Goal: Transaction & Acquisition: Purchase product/service

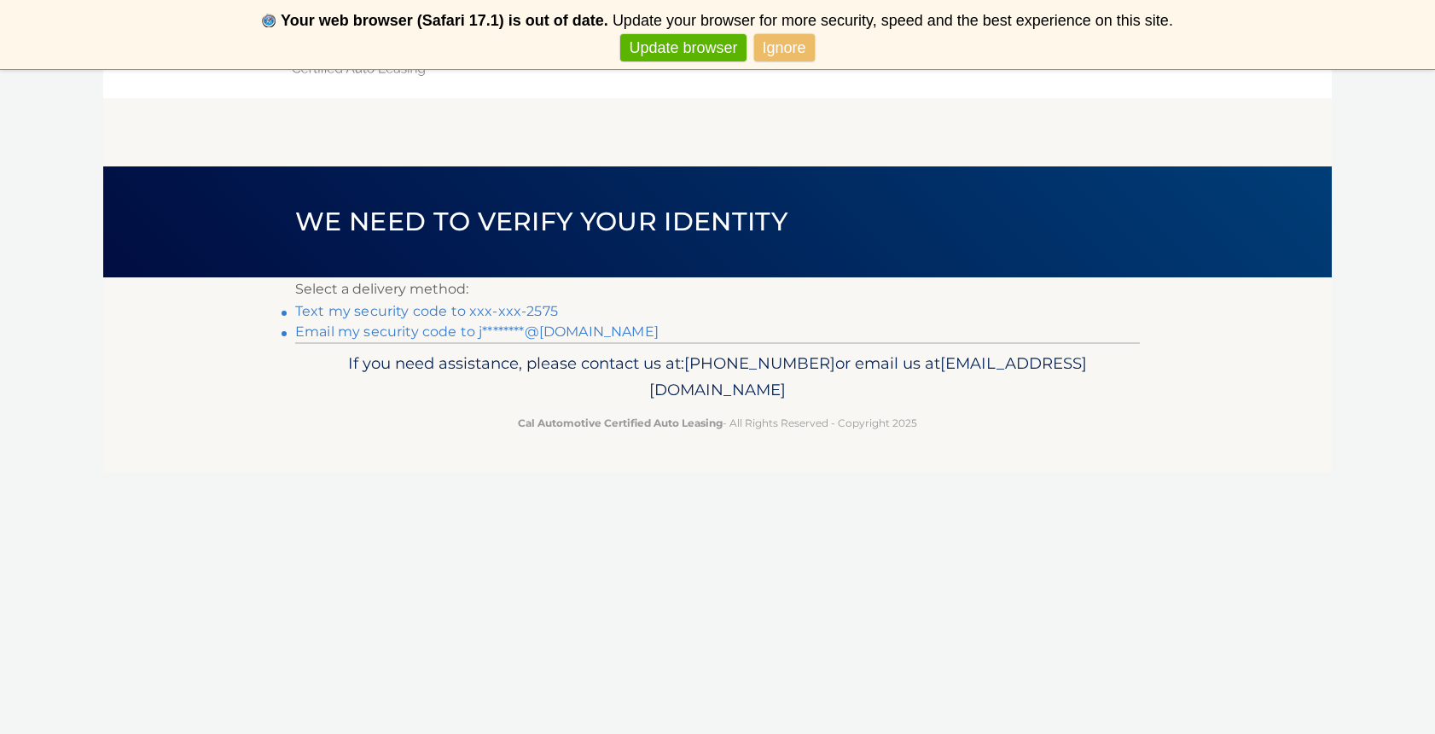
click at [478, 311] on link "Text my security code to xxx-xxx-2575" at bounding box center [426, 311] width 263 height 16
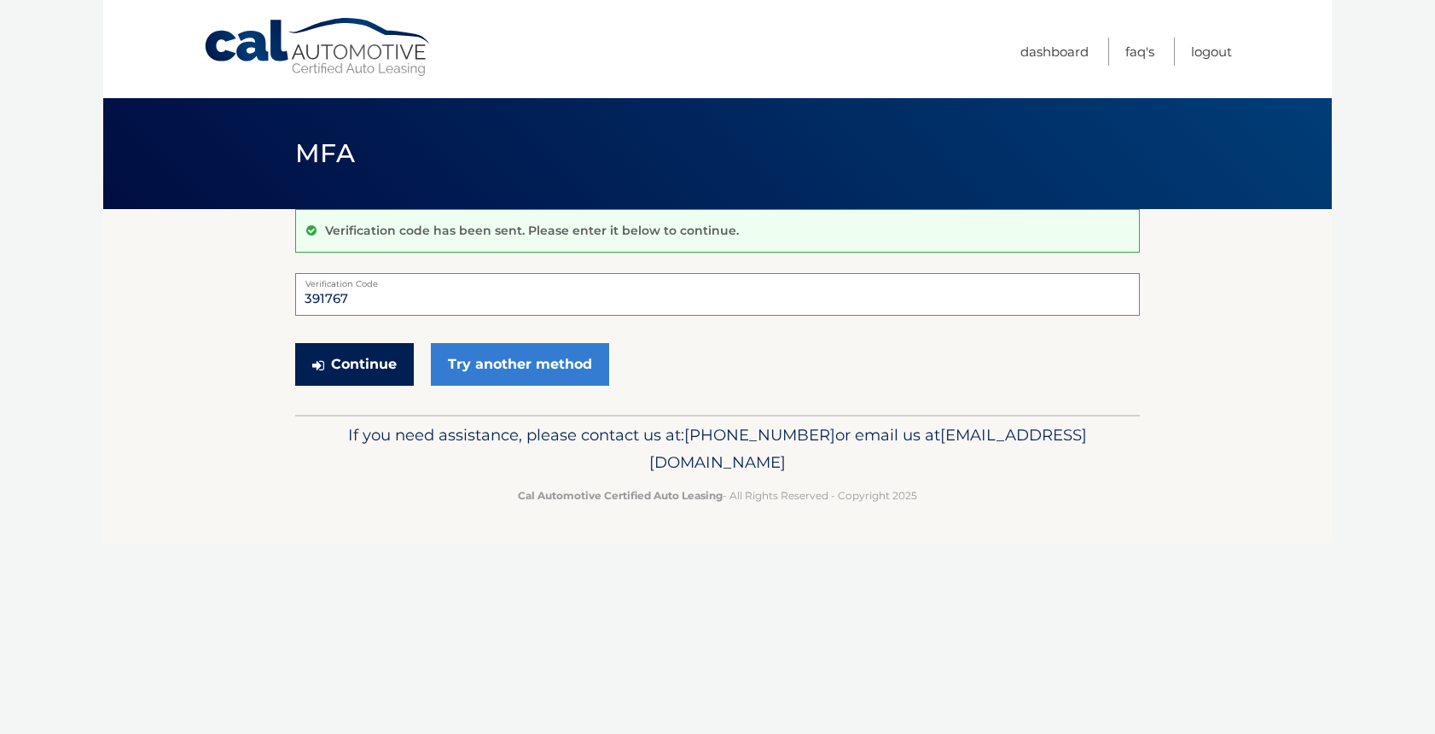
type input "391767"
click at [370, 367] on button "Continue" at bounding box center [354, 364] width 119 height 43
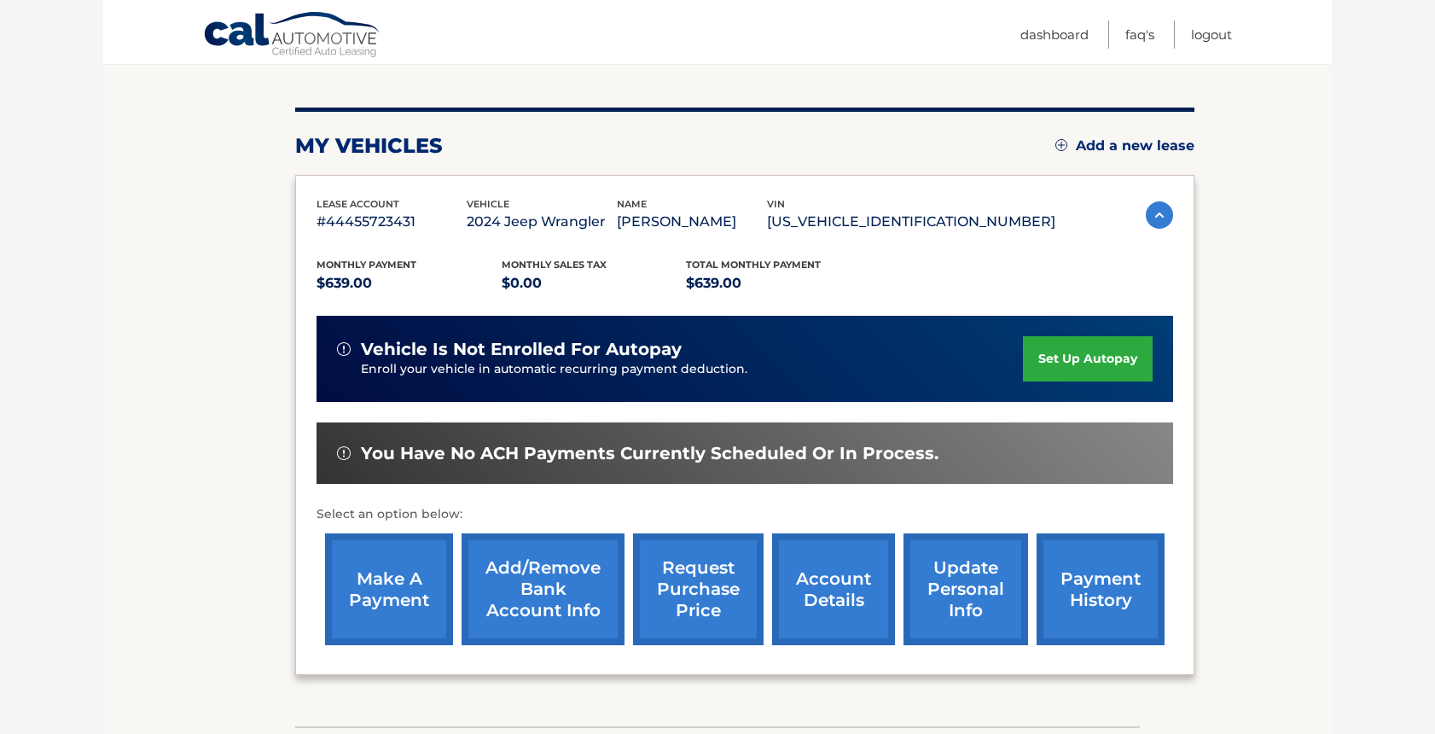
scroll to position [178, 0]
click at [365, 571] on link "make a payment" at bounding box center [389, 589] width 128 height 112
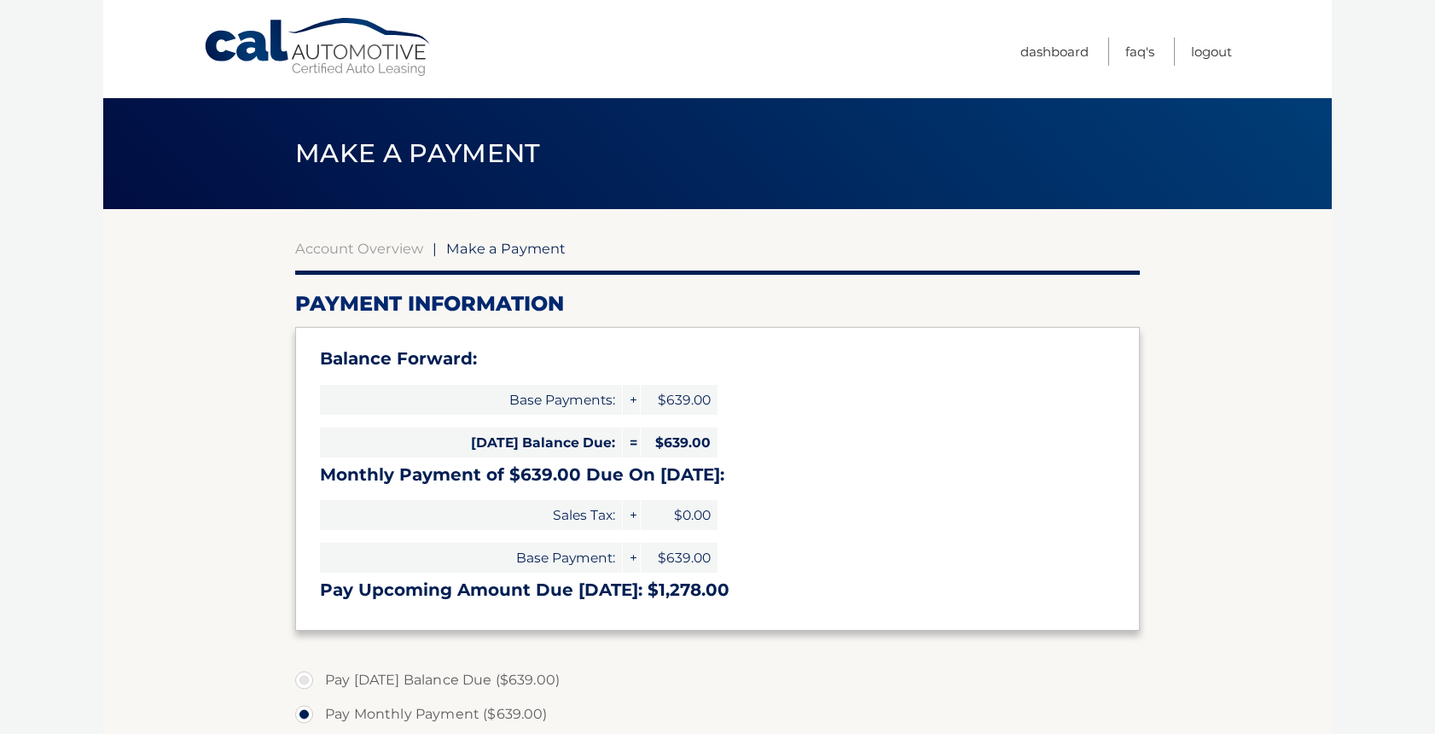
select select "NTM0Yjg0MDUtMTBlOC00OWU3LTgwOWYtMDdhOGZhYzc0NjU0"
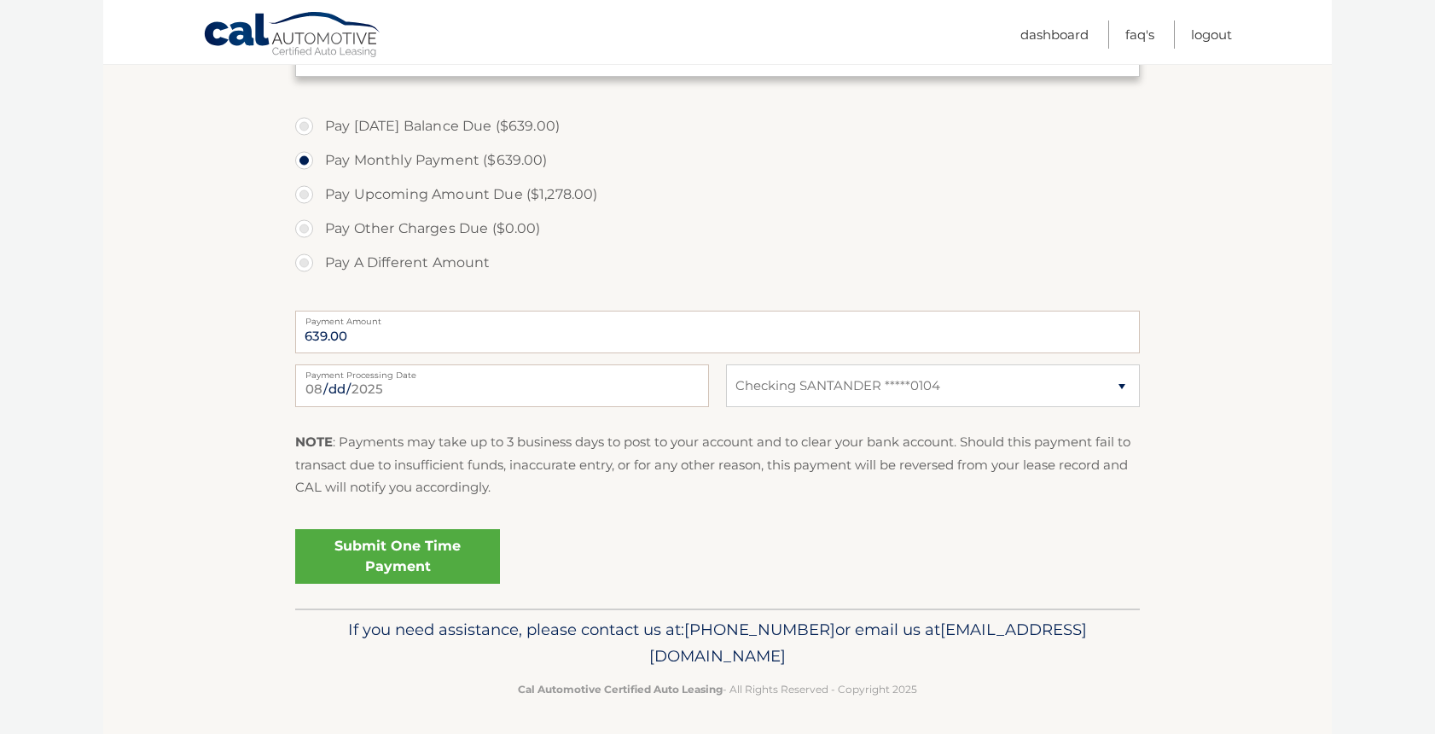
scroll to position [553, 0]
click at [377, 560] on link "Submit One Time Payment" at bounding box center [397, 557] width 205 height 55
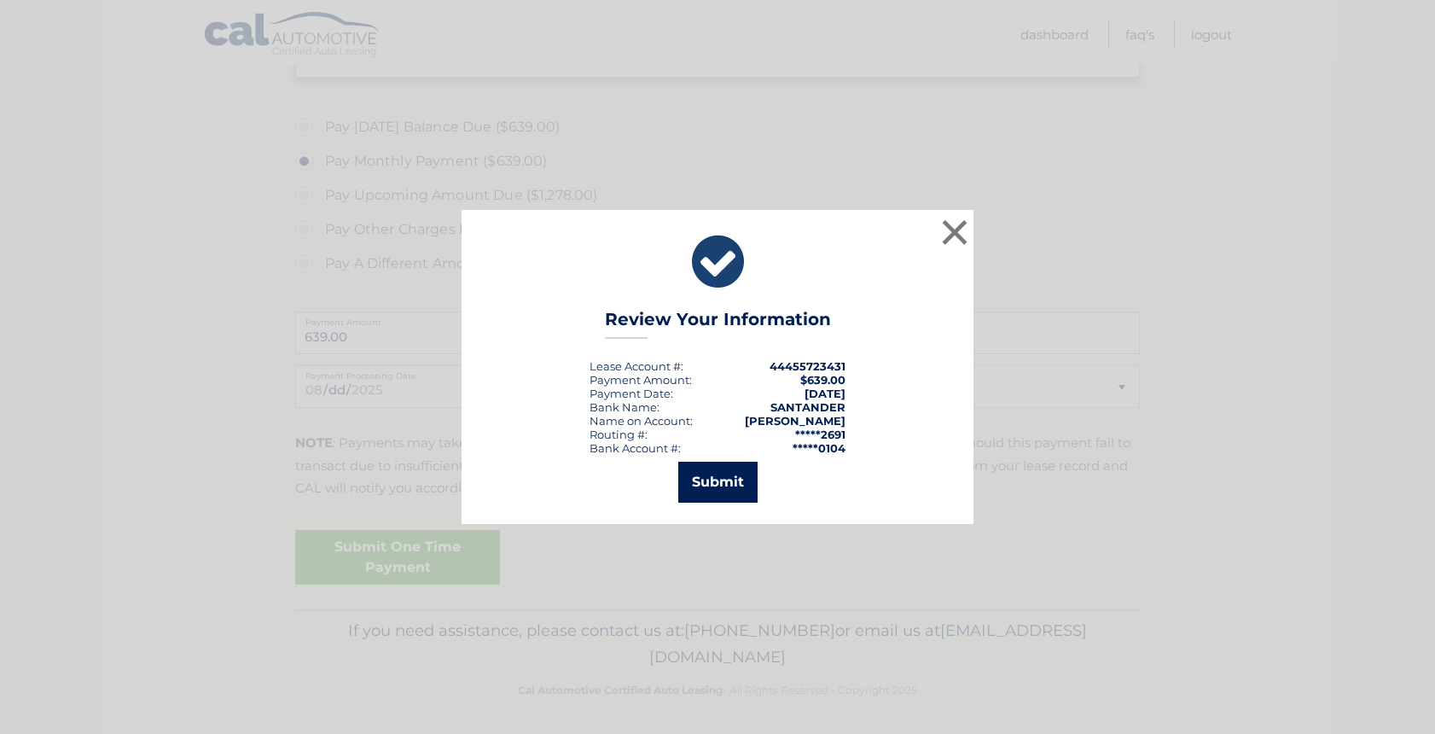
click at [733, 477] on button "Submit" at bounding box center [717, 481] width 79 height 41
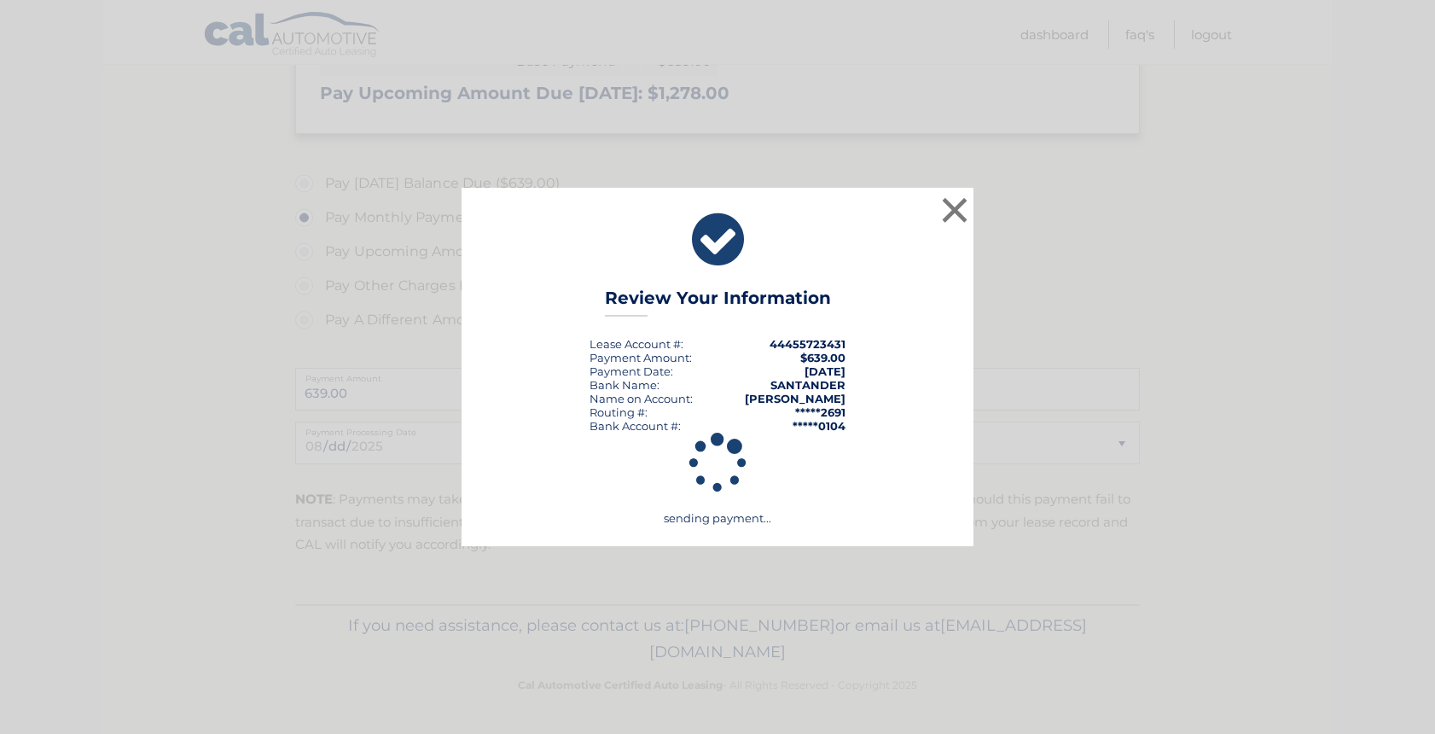
scroll to position [491, 0]
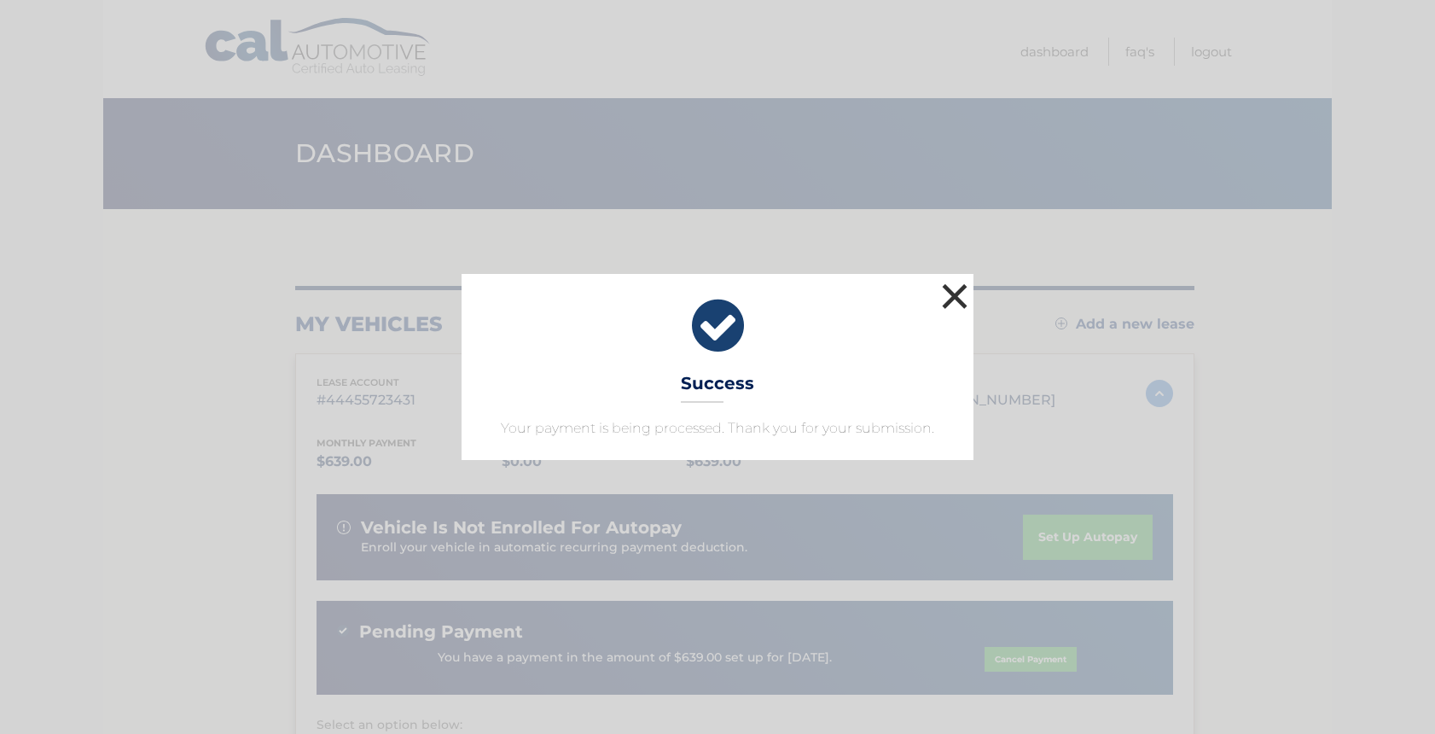
click at [960, 289] on button "×" at bounding box center [955, 296] width 34 height 34
